Goal: Task Accomplishment & Management: Use online tool/utility

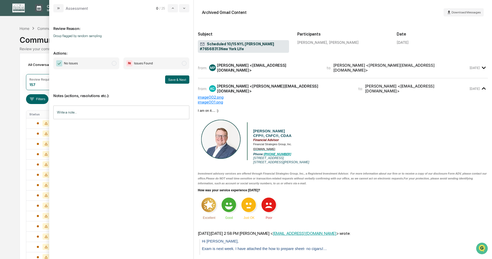
click at [114, 64] on span "modal" at bounding box center [114, 63] width 5 height 5
click at [172, 79] on button "Save & Next" at bounding box center [177, 79] width 24 height 8
click at [174, 79] on button "Save & Next" at bounding box center [177, 79] width 24 height 8
click at [114, 64] on span "modal" at bounding box center [114, 63] width 5 height 5
click at [178, 80] on button "Save & Next" at bounding box center [177, 79] width 24 height 8
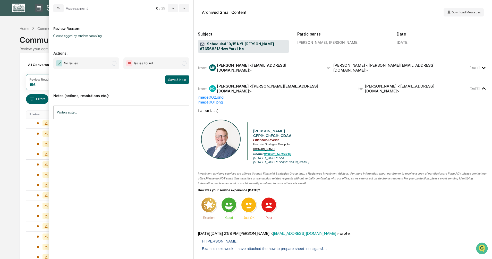
click at [10, 88] on div "Calendar Manage Tasks Reviews Approval Management Company People, Data, Setting…" at bounding box center [246, 202] width 492 height 405
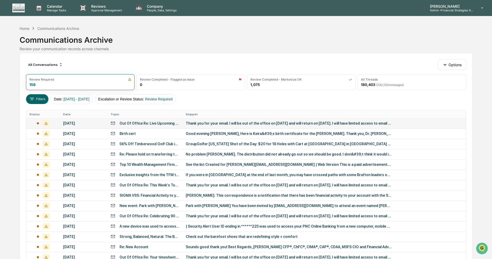
click at [89, 124] on div "[DATE]" at bounding box center [83, 123] width 41 height 4
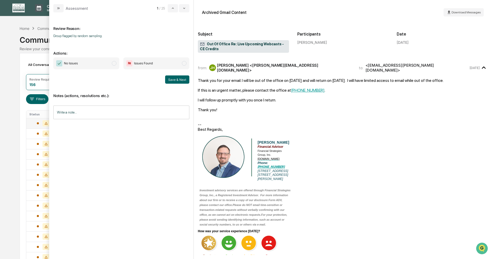
click at [113, 63] on span "modal" at bounding box center [114, 63] width 5 height 5
click at [170, 80] on button "Save & Next" at bounding box center [177, 79] width 24 height 8
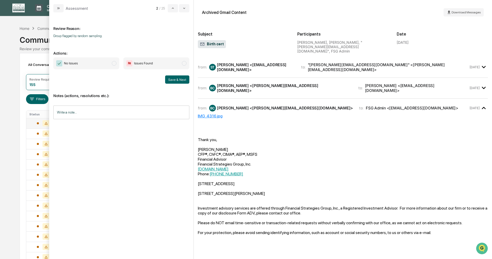
drag, startPoint x: 90, startPoint y: 54, endPoint x: 96, endPoint y: 54, distance: 5.7
click at [93, 54] on p "Actions:" at bounding box center [121, 50] width 136 height 11
click at [111, 64] on span "No Issues" at bounding box center [86, 63] width 66 height 12
click at [174, 81] on button "Save & Next" at bounding box center [177, 79] width 24 height 8
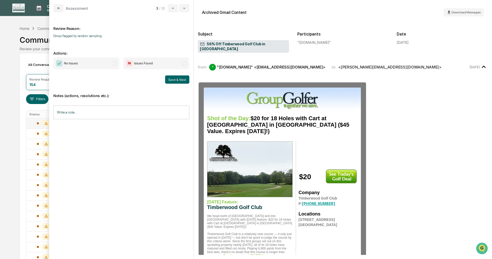
click at [113, 63] on span "modal" at bounding box center [114, 63] width 5 height 5
click at [174, 79] on button "Save & Next" at bounding box center [177, 79] width 24 height 8
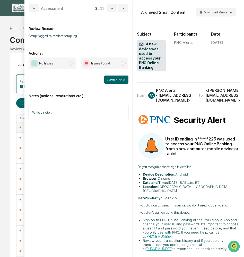
scroll to position [52, 0]
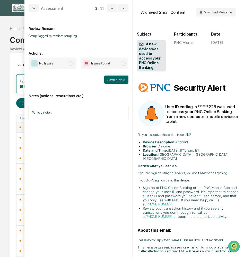
click at [69, 63] on span "modal" at bounding box center [71, 63] width 5 height 5
click at [114, 81] on button "Save & Next" at bounding box center [116, 79] width 24 height 8
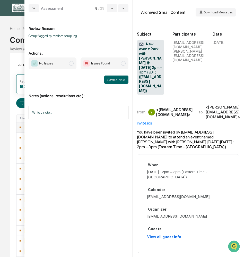
click at [71, 63] on span "modal" at bounding box center [71, 63] width 5 height 5
click at [116, 80] on button "Save & Next" at bounding box center [116, 79] width 24 height 8
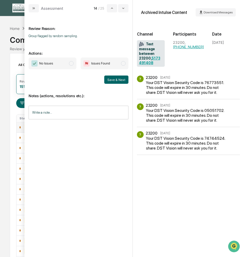
click at [72, 63] on span "modal" at bounding box center [71, 63] width 5 height 5
click at [118, 80] on button "Save & Next" at bounding box center [116, 79] width 24 height 8
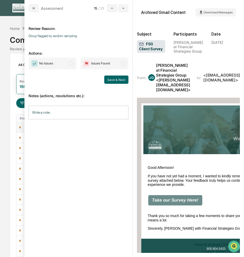
click at [71, 64] on span "modal" at bounding box center [71, 63] width 5 height 5
click at [114, 81] on button "Save & Next" at bounding box center [116, 79] width 24 height 8
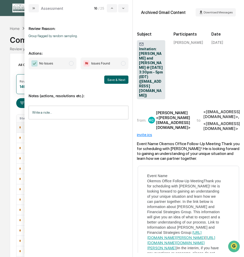
click at [73, 62] on span "modal" at bounding box center [71, 63] width 5 height 5
click at [111, 79] on button "Save & Next" at bounding box center [116, 79] width 24 height 8
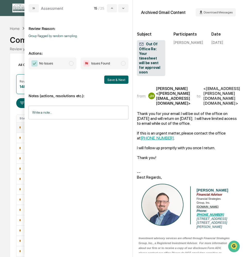
click at [71, 64] on span "modal" at bounding box center [71, 63] width 5 height 5
click at [113, 79] on button "Save & Next" at bounding box center [116, 79] width 24 height 8
